Goal: Task Accomplishment & Management: Manage account settings

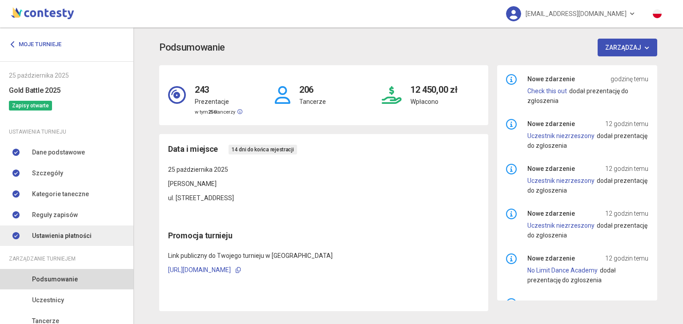
scroll to position [76, 0]
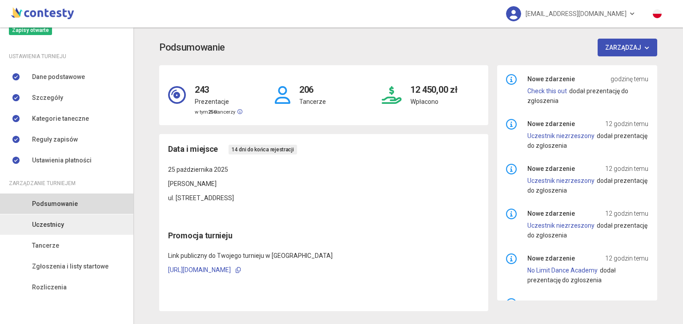
click at [57, 230] on link "Uczestnicy" at bounding box center [66, 225] width 133 height 20
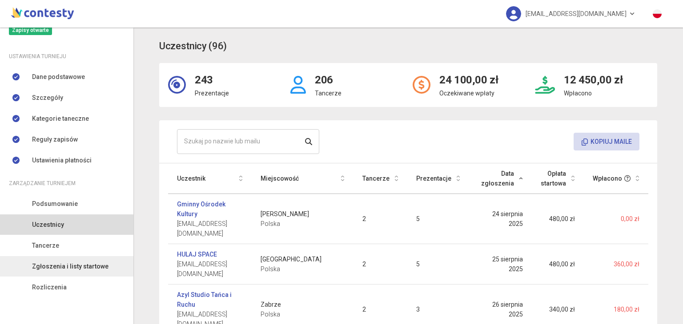
click at [57, 264] on span "Zgłoszenia i listy startowe" at bounding box center [70, 267] width 76 height 10
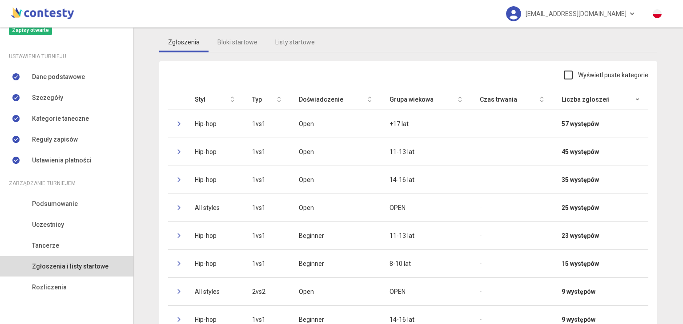
scroll to position [36, 0]
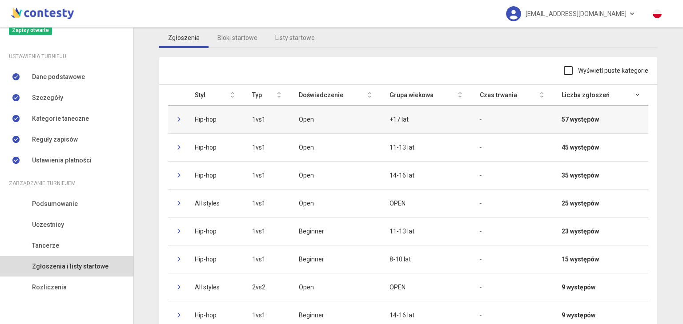
click at [172, 117] on td at bounding box center [177, 119] width 18 height 28
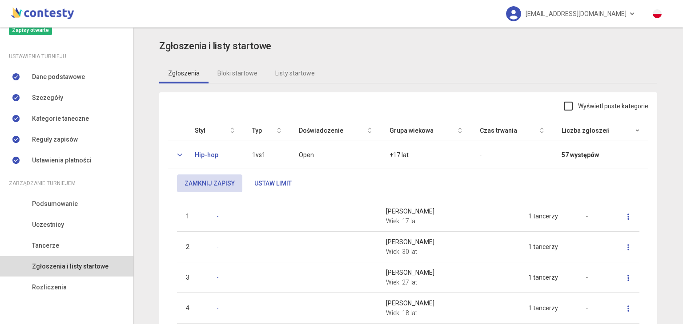
scroll to position [0, 0]
click at [173, 155] on td at bounding box center [177, 155] width 18 height 28
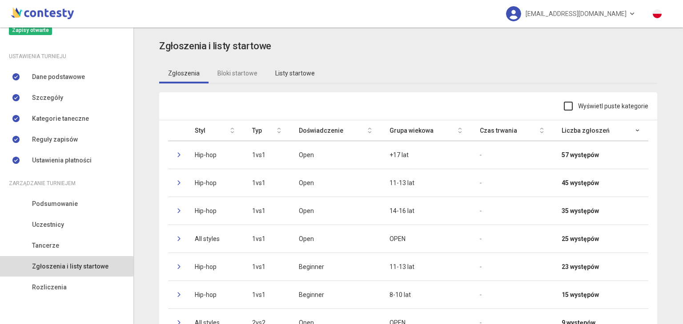
click at [271, 76] on link "Listy startowe" at bounding box center [294, 73] width 57 height 20
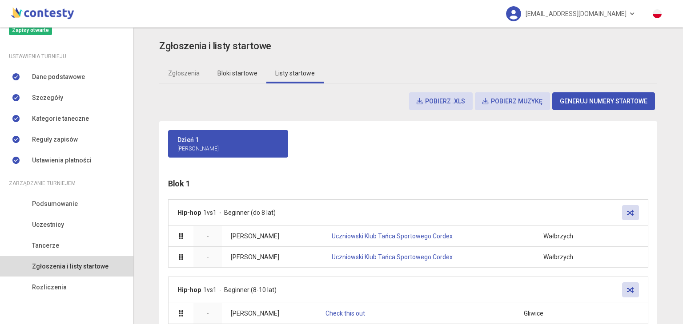
click at [236, 75] on link "Bloki startowe" at bounding box center [237, 73] width 58 height 20
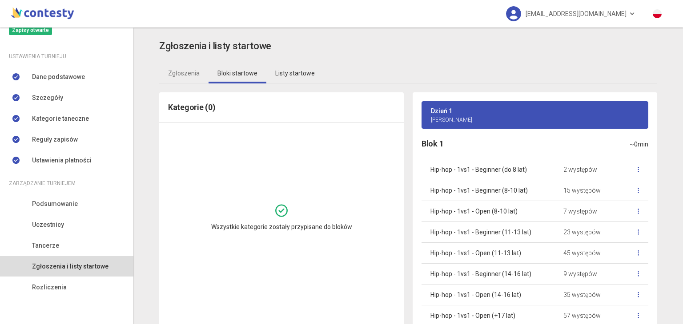
click at [278, 73] on link "Listy startowe" at bounding box center [294, 73] width 57 height 20
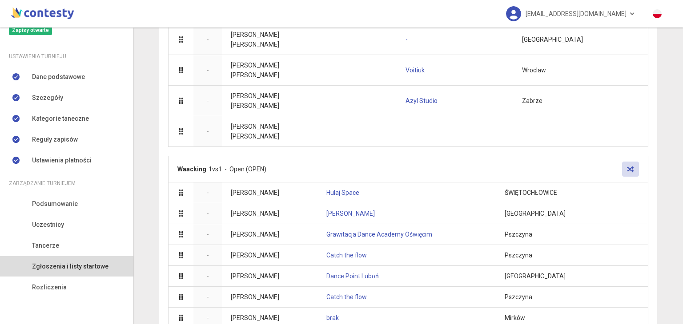
scroll to position [5519, 0]
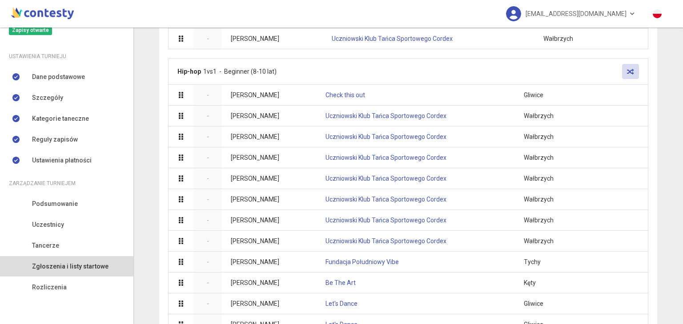
scroll to position [0, 0]
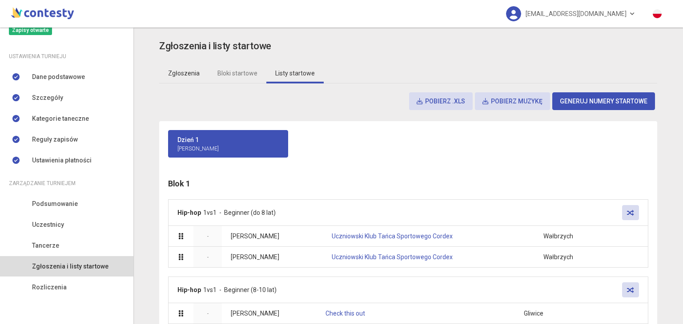
click at [171, 72] on link "Zgłoszenia" at bounding box center [183, 73] width 49 height 20
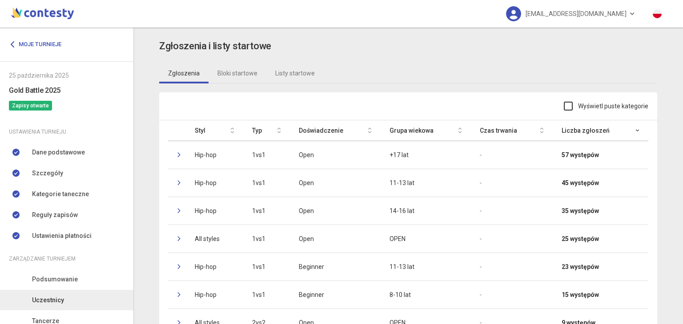
click at [57, 297] on span "Uczestnicy" at bounding box center [48, 301] width 32 height 10
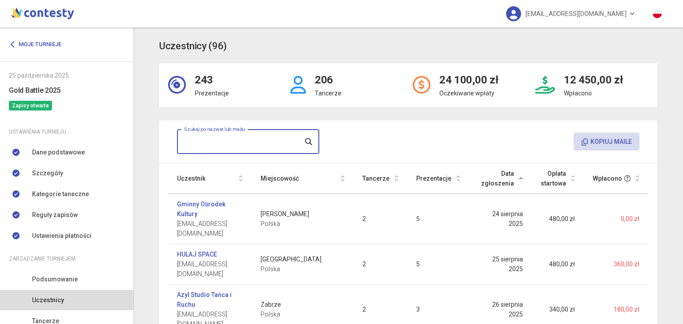
click at [213, 148] on input "text" at bounding box center [248, 141] width 142 height 25
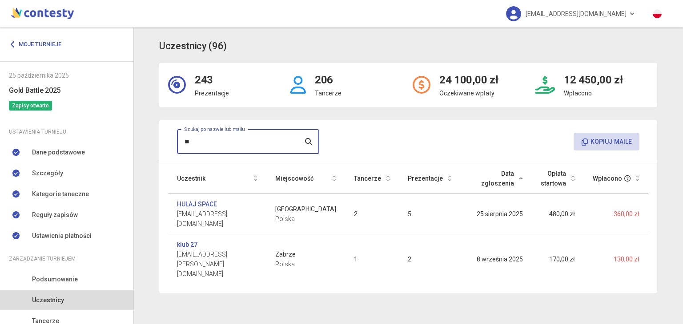
type input "*"
